Goal: Task Accomplishment & Management: Manage account settings

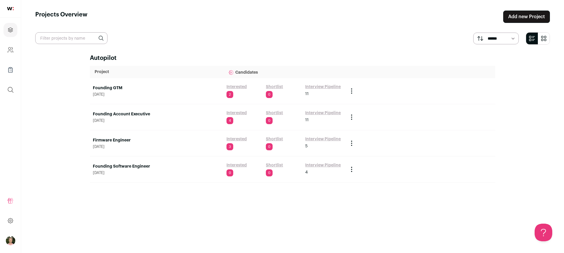
click at [329, 112] on link "Interview Pipeline" at bounding box center [323, 113] width 36 height 6
click at [244, 114] on link "Interested" at bounding box center [237, 113] width 20 height 6
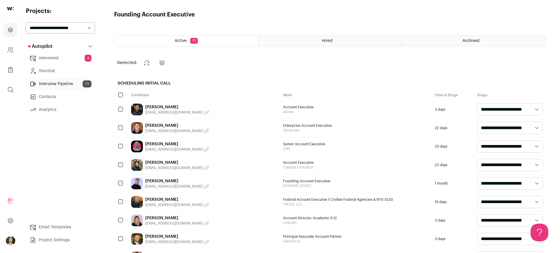
scroll to position [23, 0]
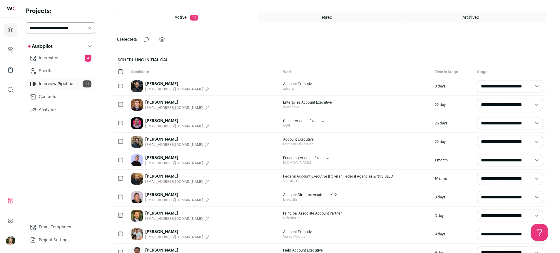
click at [170, 83] on link "Derrick Anthony" at bounding box center [177, 84] width 64 height 6
click at [156, 103] on link "Jeff Lutz" at bounding box center [177, 103] width 64 height 6
click at [159, 120] on link "[PERSON_NAME]" at bounding box center [177, 121] width 64 height 6
click at [160, 138] on link "Peyton Stewart" at bounding box center [177, 140] width 64 height 6
click at [162, 158] on link "[PERSON_NAME]" at bounding box center [177, 158] width 64 height 6
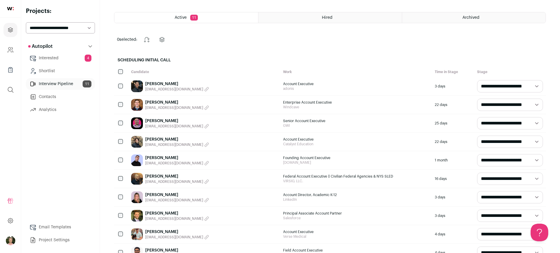
click at [162, 175] on link "Michael Kaplan" at bounding box center [177, 177] width 64 height 6
click at [162, 195] on link "[PERSON_NAME]" at bounding box center [177, 195] width 64 height 6
click at [162, 213] on link "Dan Schultz" at bounding box center [177, 214] width 64 height 6
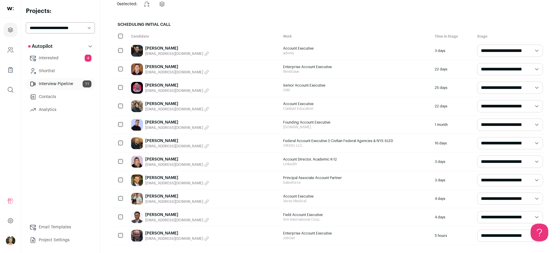
scroll to position [78, 0]
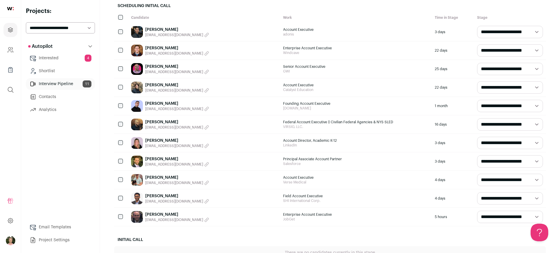
click at [159, 177] on link "Oscar Gruber" at bounding box center [177, 178] width 64 height 6
click at [159, 196] on link "Rahul Zota" at bounding box center [177, 196] width 64 height 6
click at [161, 216] on link "Craig Anderson" at bounding box center [177, 215] width 64 height 6
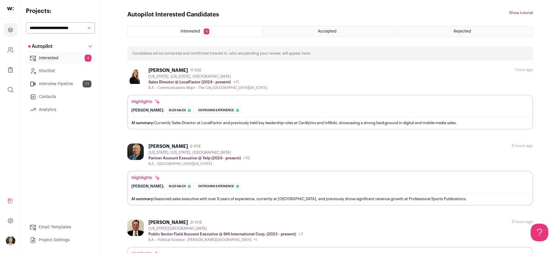
click at [169, 70] on div "Krista Arrigo" at bounding box center [167, 71] width 39 height 6
click at [159, 146] on div "Matthew Anderson" at bounding box center [167, 147] width 39 height 6
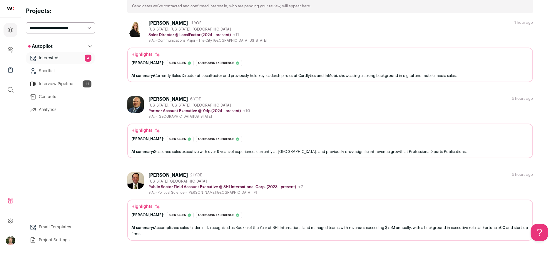
scroll to position [55, 0]
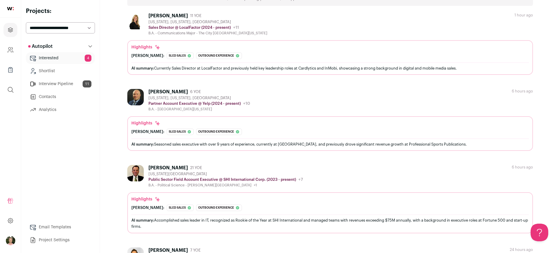
click at [168, 165] on div "[PERSON_NAME]" at bounding box center [167, 168] width 39 height 6
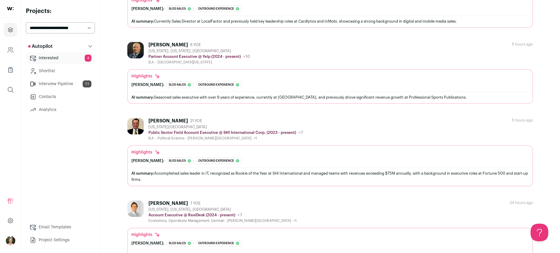
scroll to position [109, 0]
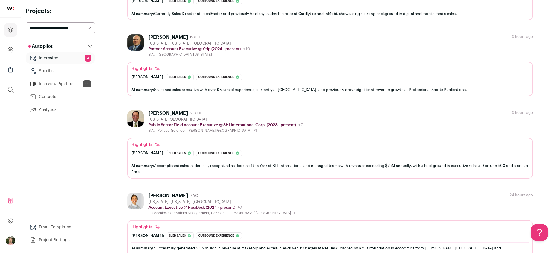
click at [171, 194] on div "Luke Finckenstein" at bounding box center [167, 196] width 39 height 6
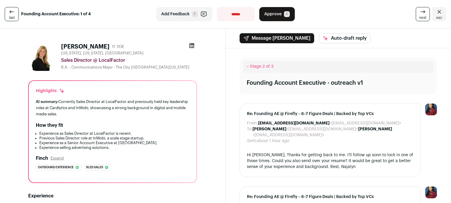
click at [190, 44] on icon at bounding box center [192, 45] width 5 height 5
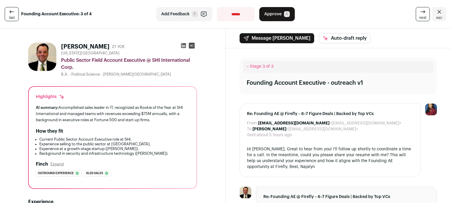
click at [238, 9] on select "**********" at bounding box center [236, 14] width 38 height 14
select select "**********"
click at [217, 7] on select "**********" at bounding box center [236, 14] width 38 height 14
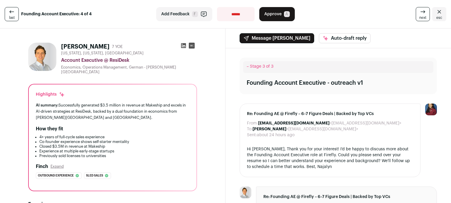
click at [183, 46] on icon at bounding box center [183, 45] width 5 height 5
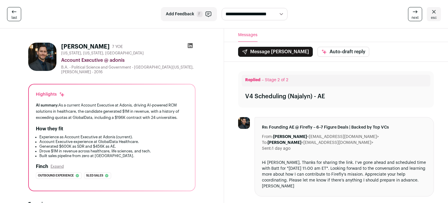
click at [190, 46] on icon at bounding box center [190, 45] width 5 height 5
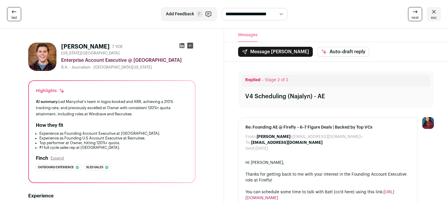
click at [182, 46] on icon at bounding box center [182, 45] width 5 height 5
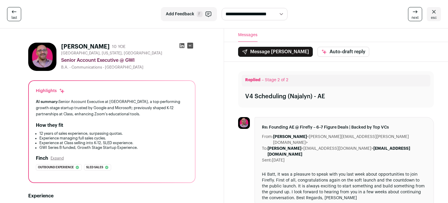
click at [182, 46] on icon at bounding box center [182, 45] width 5 height 5
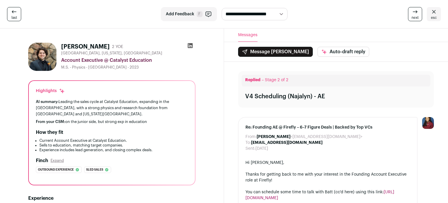
click at [191, 44] on icon at bounding box center [190, 45] width 5 height 5
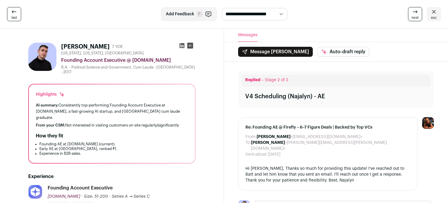
click at [184, 45] on icon at bounding box center [182, 45] width 5 height 5
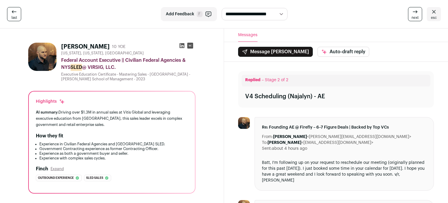
click at [184, 45] on icon at bounding box center [182, 45] width 5 height 5
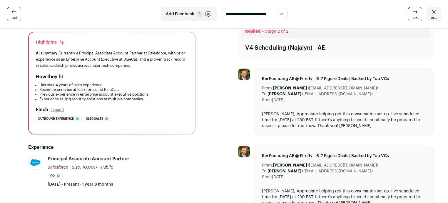
scroll to position [16, 0]
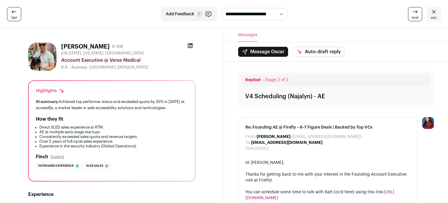
click at [190, 47] on icon at bounding box center [190, 46] width 6 height 6
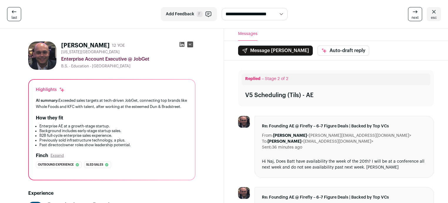
scroll to position [1, 0]
click at [182, 44] on icon at bounding box center [182, 44] width 6 height 6
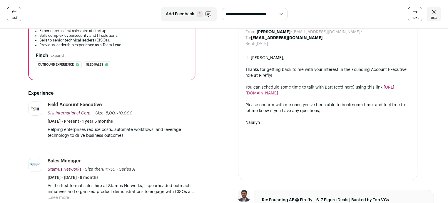
scroll to position [58, 0]
